Goal: Download file/media

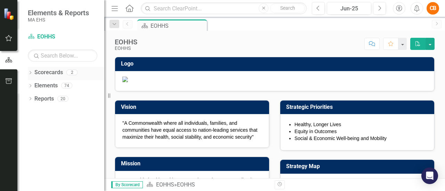
click at [58, 73] on link "Scorecards" at bounding box center [48, 73] width 28 height 8
click at [74, 74] on div "2" at bounding box center [71, 73] width 11 height 6
click at [81, 75] on div "Scorecards 2" at bounding box center [69, 73] width 70 height 13
click at [29, 73] on icon "Dropdown" at bounding box center [30, 74] width 5 height 4
click at [33, 87] on icon "Dropdown" at bounding box center [33, 85] width 5 height 4
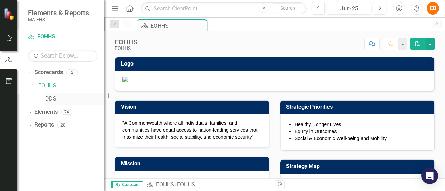
click at [51, 98] on link "DDS" at bounding box center [74, 99] width 59 height 8
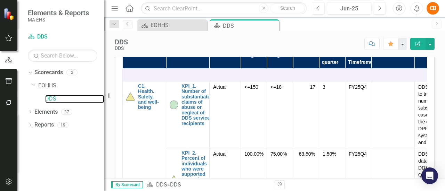
scroll to position [222, 0]
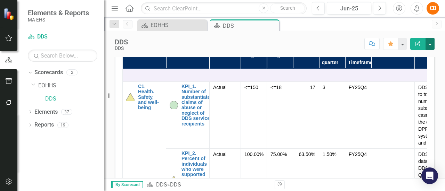
click at [429, 44] on button "button" at bounding box center [429, 44] width 9 height 12
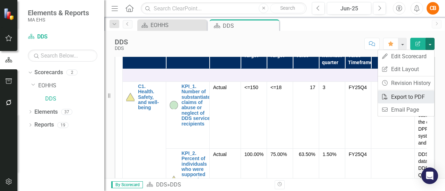
click at [396, 96] on link "PDF Export to PDF" at bounding box center [406, 97] width 56 height 13
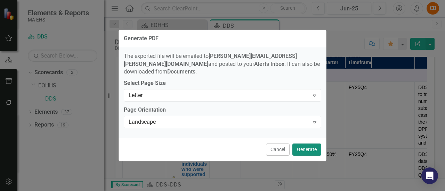
click at [302, 145] on button "Generate" at bounding box center [306, 150] width 29 height 12
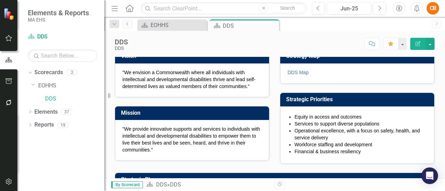
scroll to position [0, 0]
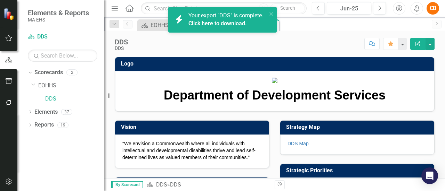
click at [218, 18] on span "Your export "DDS" is complete. Click here to download." at bounding box center [225, 20] width 75 height 16
